Goal: Task Accomplishment & Management: Manage account settings

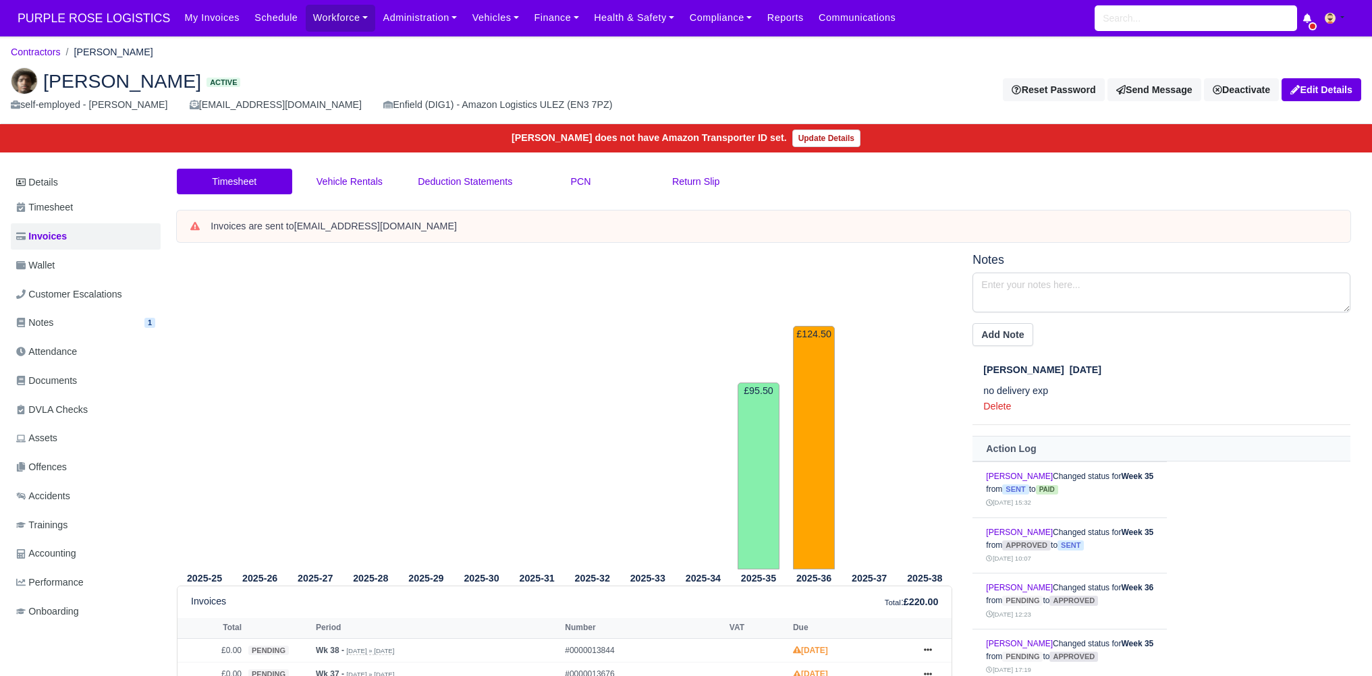
scroll to position [147, 0]
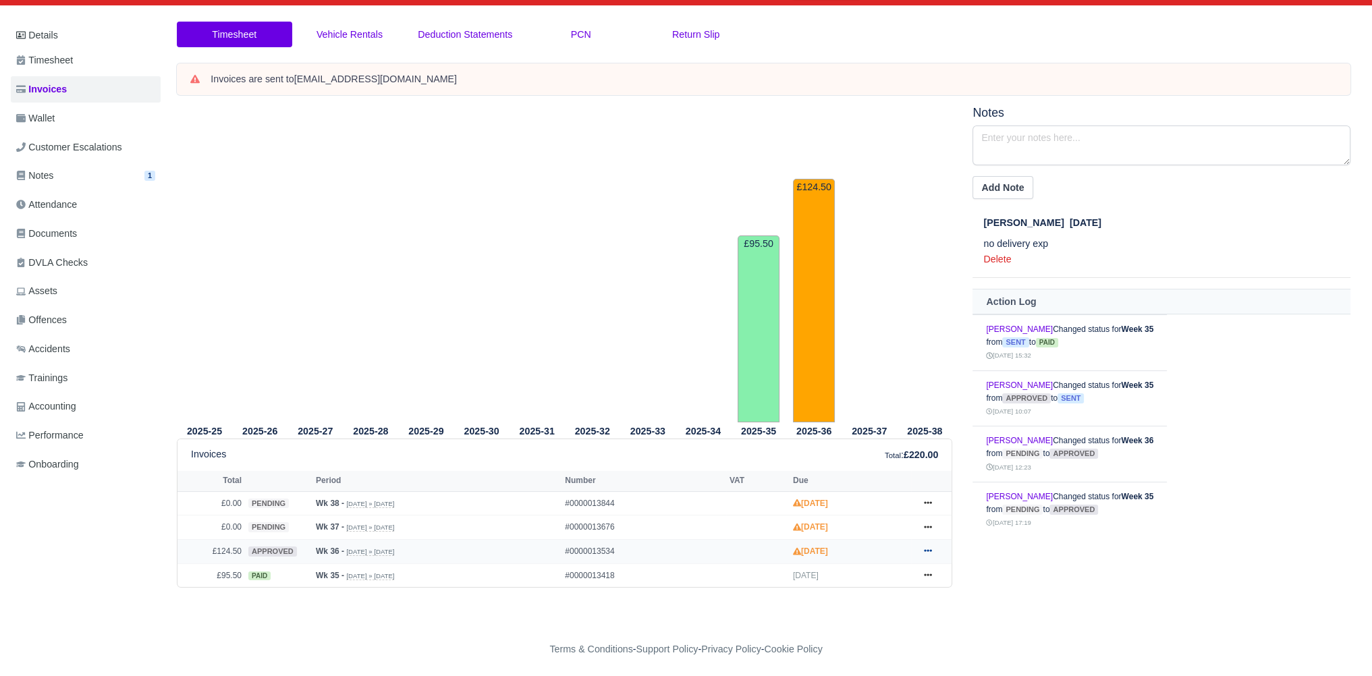
click at [927, 550] on icon at bounding box center [928, 551] width 8 height 3
click at [875, 439] on link "Hold" at bounding box center [877, 443] width 120 height 28
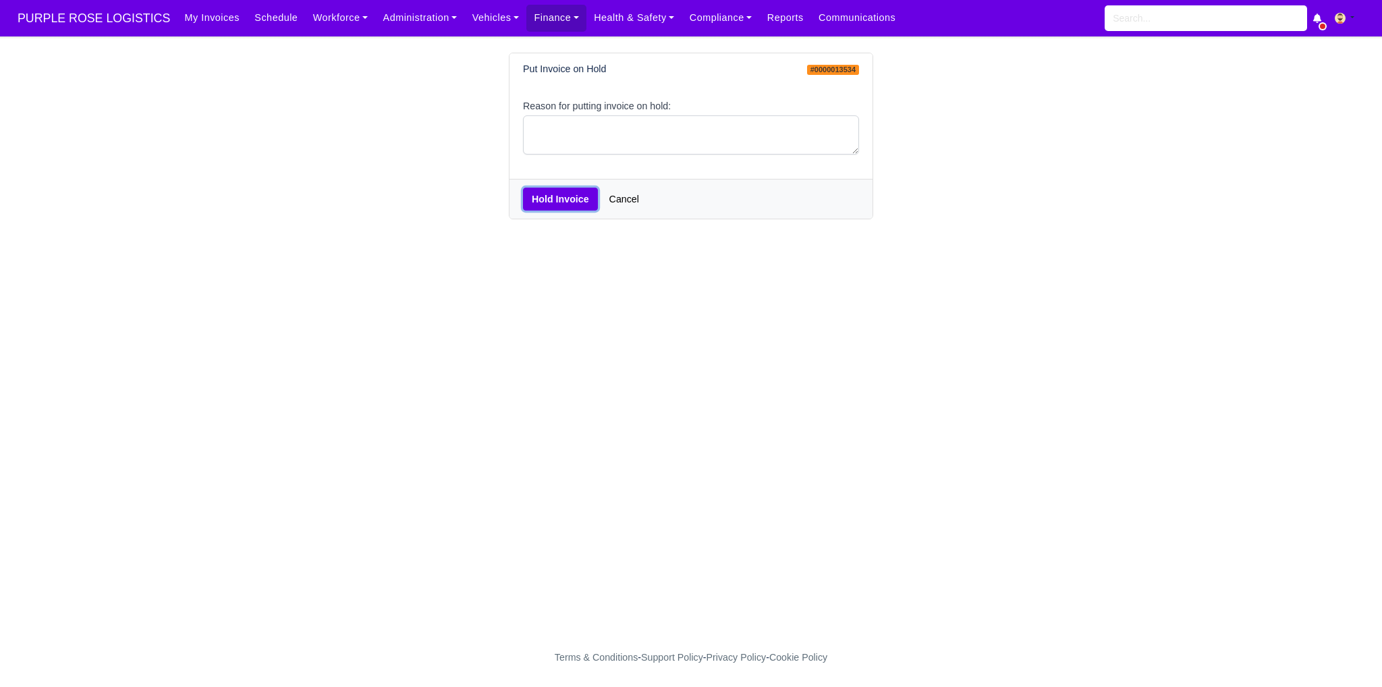
click at [548, 194] on button "Hold Invoice" at bounding box center [560, 199] width 75 height 23
